Goal: Task Accomplishment & Management: Manage account settings

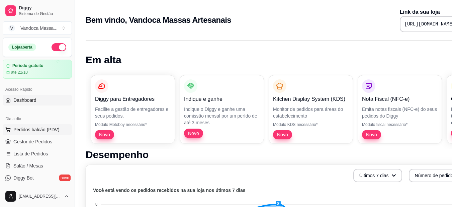
click at [53, 129] on span "Pedidos balcão (PDV)" at bounding box center [36, 129] width 46 height 7
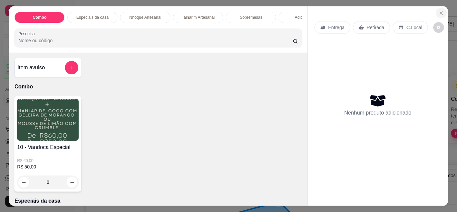
click at [436, 11] on button "Close" at bounding box center [441, 13] width 11 height 11
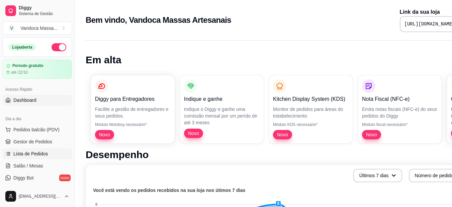
click at [45, 155] on span "Lista de Pedidos" at bounding box center [30, 153] width 35 height 7
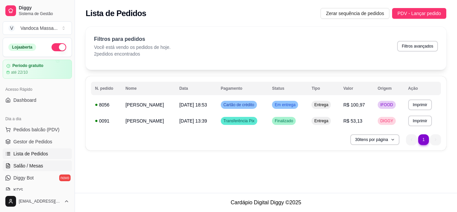
click at [28, 167] on span "Salão / Mesas" at bounding box center [28, 165] width 30 height 7
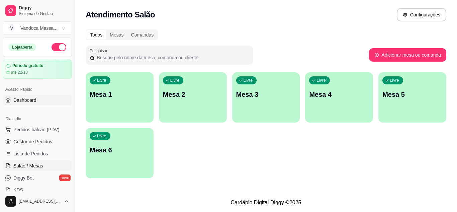
click at [36, 101] on span "Dashboard" at bounding box center [24, 100] width 23 height 7
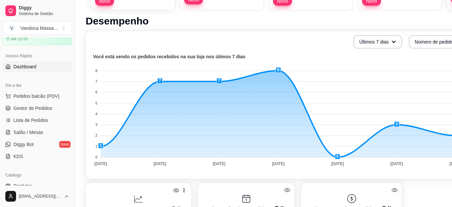
scroll to position [134, 0]
click at [39, 133] on span "Salão / Mesas" at bounding box center [28, 132] width 30 height 7
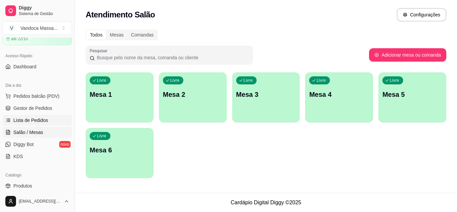
click at [42, 121] on span "Lista de Pedidos" at bounding box center [30, 120] width 35 height 7
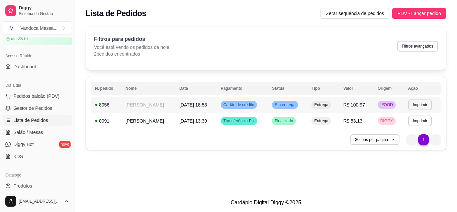
click at [166, 106] on td "[PERSON_NAME]" at bounding box center [148, 105] width 54 height 16
click at [34, 65] on span "Dashboard" at bounding box center [24, 66] width 23 height 7
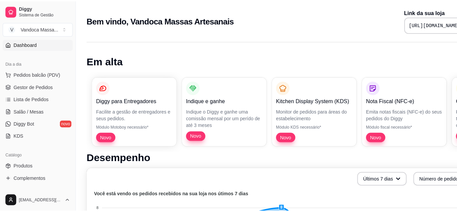
scroll to position [67, 0]
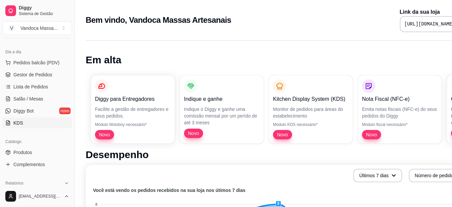
click at [39, 124] on link "KDS" at bounding box center [37, 122] width 69 height 11
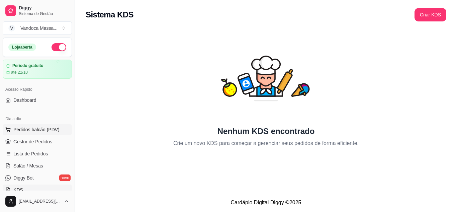
click at [51, 129] on span "Pedidos balcão (PDV)" at bounding box center [36, 129] width 46 height 7
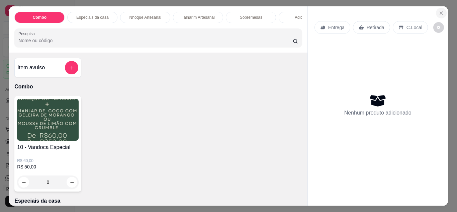
click at [440, 12] on icon "Close" at bounding box center [441, 13] width 3 height 3
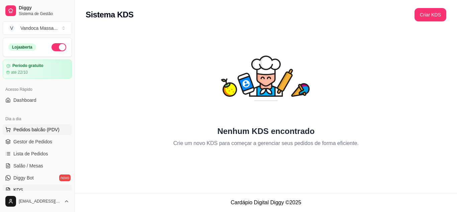
click at [43, 129] on span "Pedidos balcão (PDV)" at bounding box center [36, 129] width 46 height 7
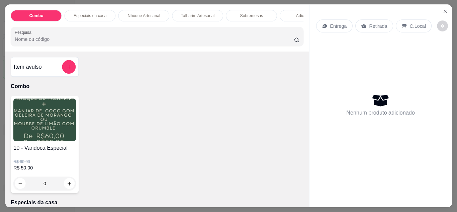
click at [43, 140] on img at bounding box center [44, 120] width 63 height 43
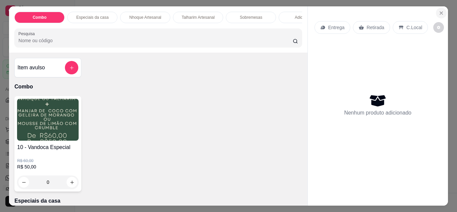
click at [436, 11] on button "Close" at bounding box center [441, 13] width 11 height 11
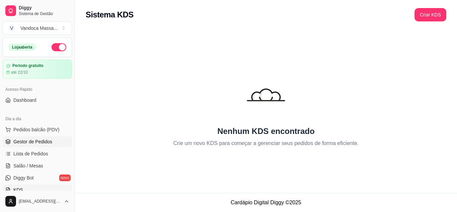
click at [45, 143] on span "Gestor de Pedidos" at bounding box center [32, 141] width 39 height 7
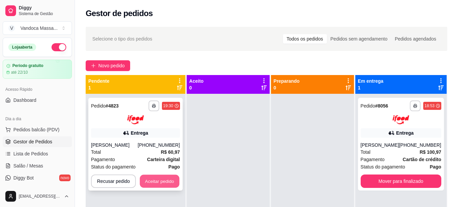
click at [170, 181] on button "Aceitar pedido" at bounding box center [159, 180] width 39 height 13
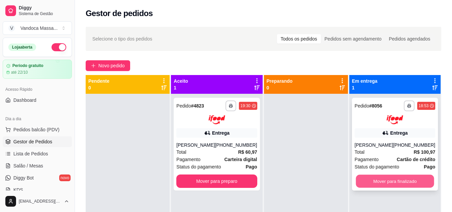
click at [380, 184] on button "Mover para finalizado" at bounding box center [395, 180] width 78 height 13
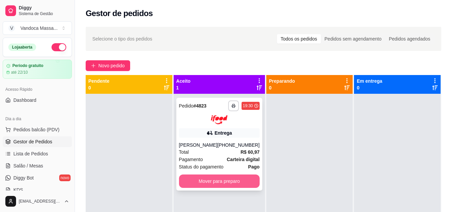
click at [210, 178] on button "Mover para preparo" at bounding box center [219, 180] width 81 height 13
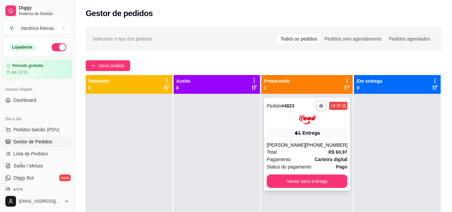
click at [312, 133] on div "Entrega" at bounding box center [311, 133] width 17 height 7
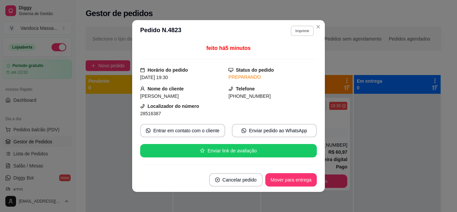
click at [302, 32] on button "Imprimir" at bounding box center [302, 30] width 23 height 10
click at [292, 51] on button "IMPRESSORA" at bounding box center [288, 54] width 49 height 11
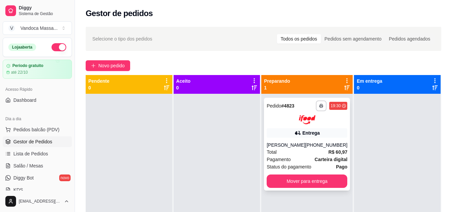
click at [329, 154] on strong "R$ 60,97" at bounding box center [338, 151] width 19 height 5
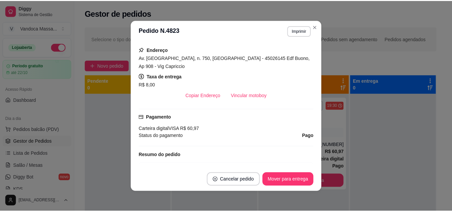
scroll to position [100, 0]
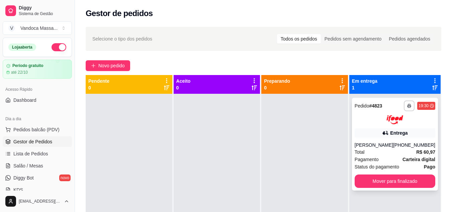
click at [374, 182] on button "Mover para finalizado" at bounding box center [395, 180] width 81 height 13
